Goal: Task Accomplishment & Management: Manage account settings

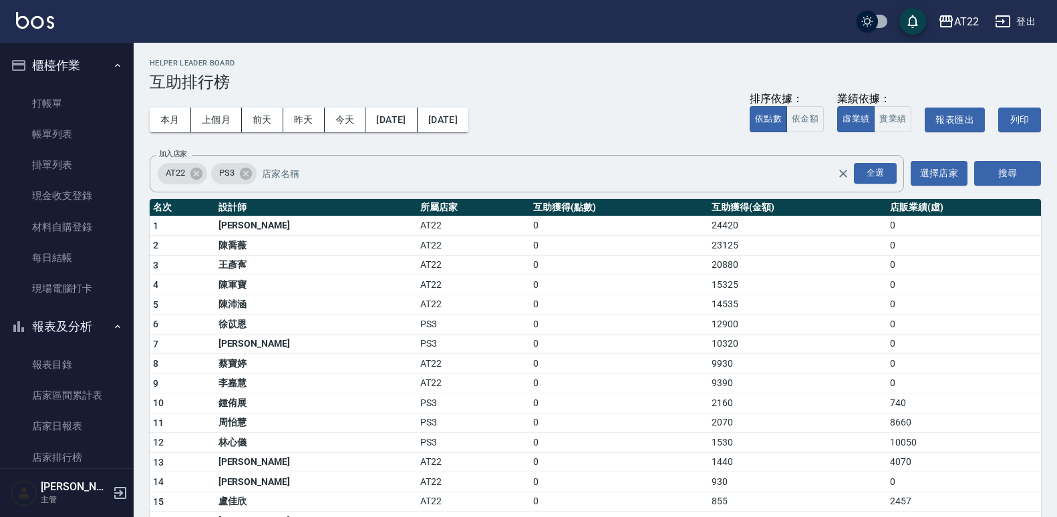
click at [104, 309] on button "報表及分析" at bounding box center [66, 326] width 123 height 35
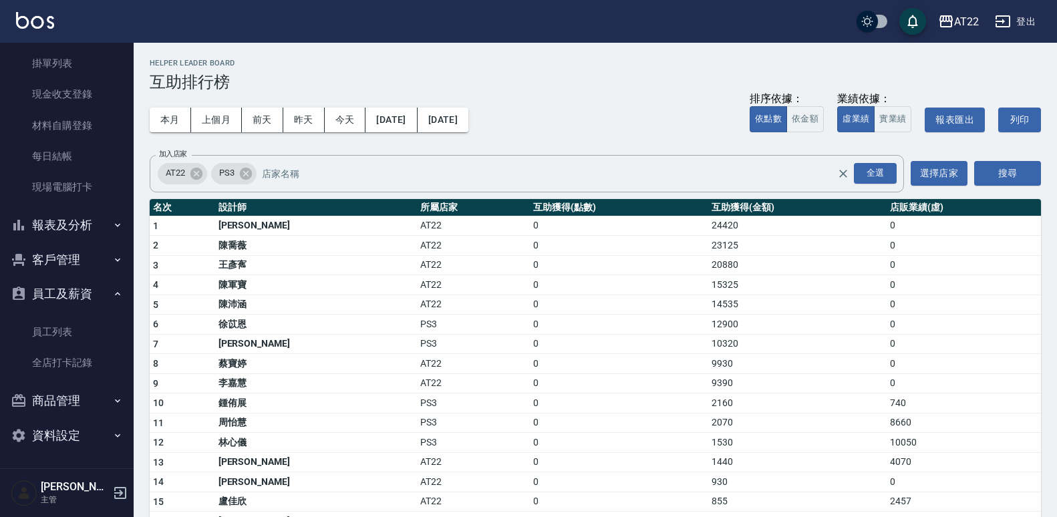
scroll to position [102, 0]
click at [98, 175] on link "現場電腦打卡" at bounding box center [66, 187] width 123 height 31
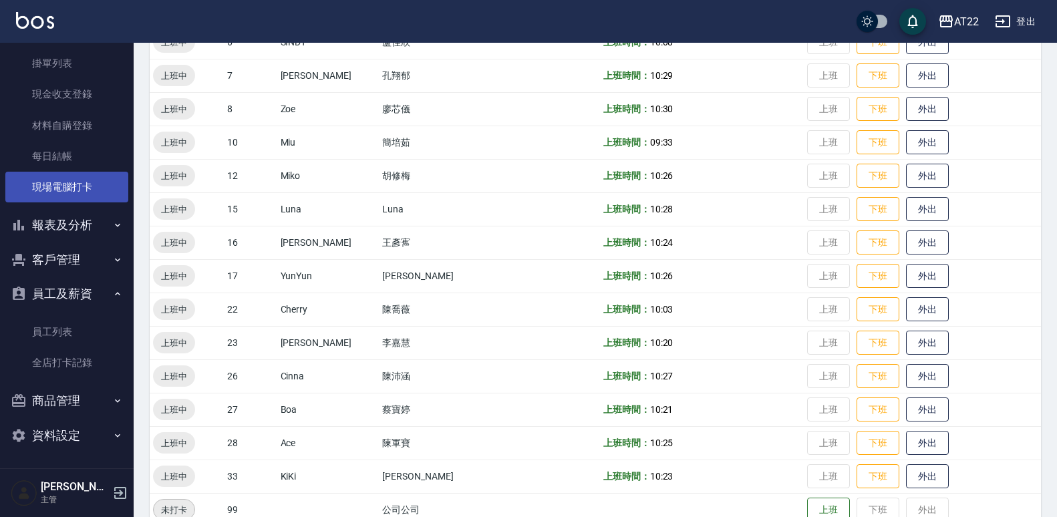
scroll to position [292, 0]
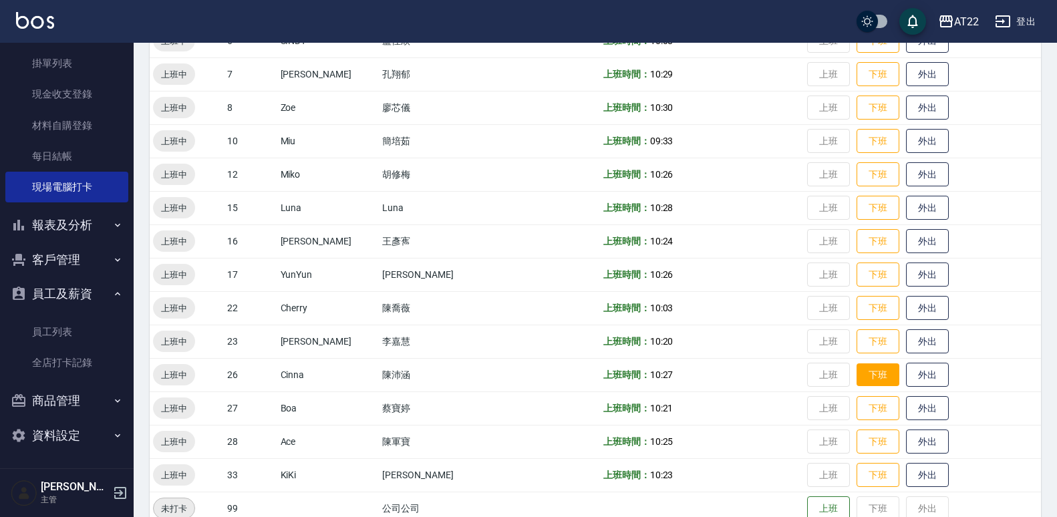
click at [869, 375] on button "下班" at bounding box center [878, 374] width 43 height 23
click at [88, 286] on button "員工及薪資" at bounding box center [66, 294] width 123 height 35
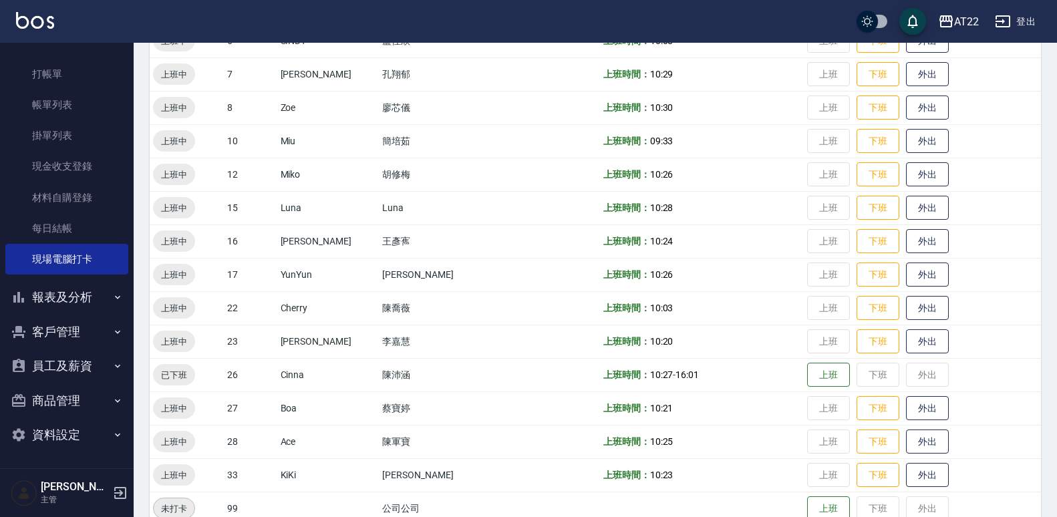
scroll to position [29, 0]
click at [80, 318] on button "客戶管理" at bounding box center [66, 332] width 123 height 35
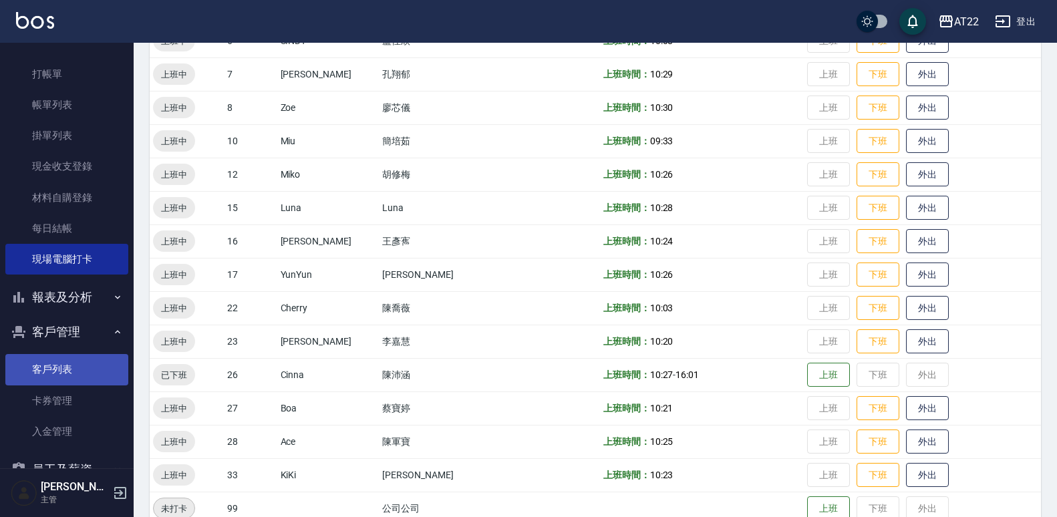
click at [70, 373] on link "客戶列表" at bounding box center [66, 369] width 123 height 31
